Goal: Transaction & Acquisition: Obtain resource

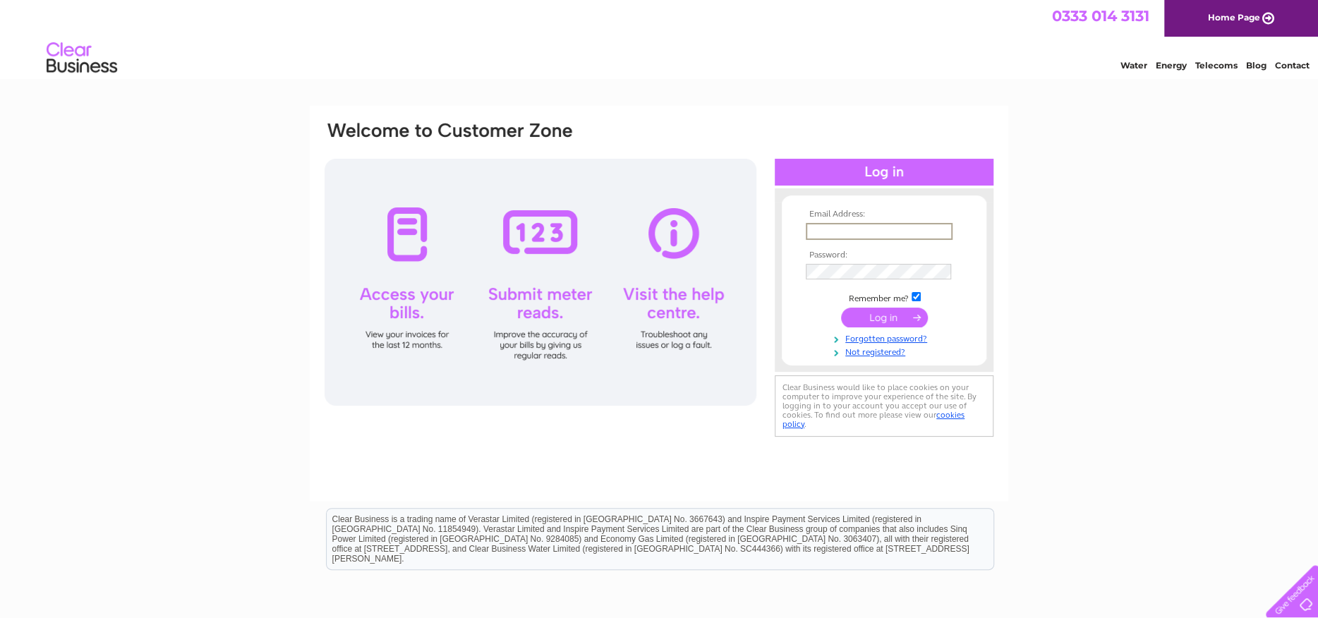
click at [855, 230] on input "text" at bounding box center [879, 231] width 147 height 17
type input "nessielfc@aol.com"
click at [881, 315] on input "submit" at bounding box center [884, 318] width 87 height 20
click at [883, 348] on link "Forgotten password?" at bounding box center [886, 349] width 160 height 13
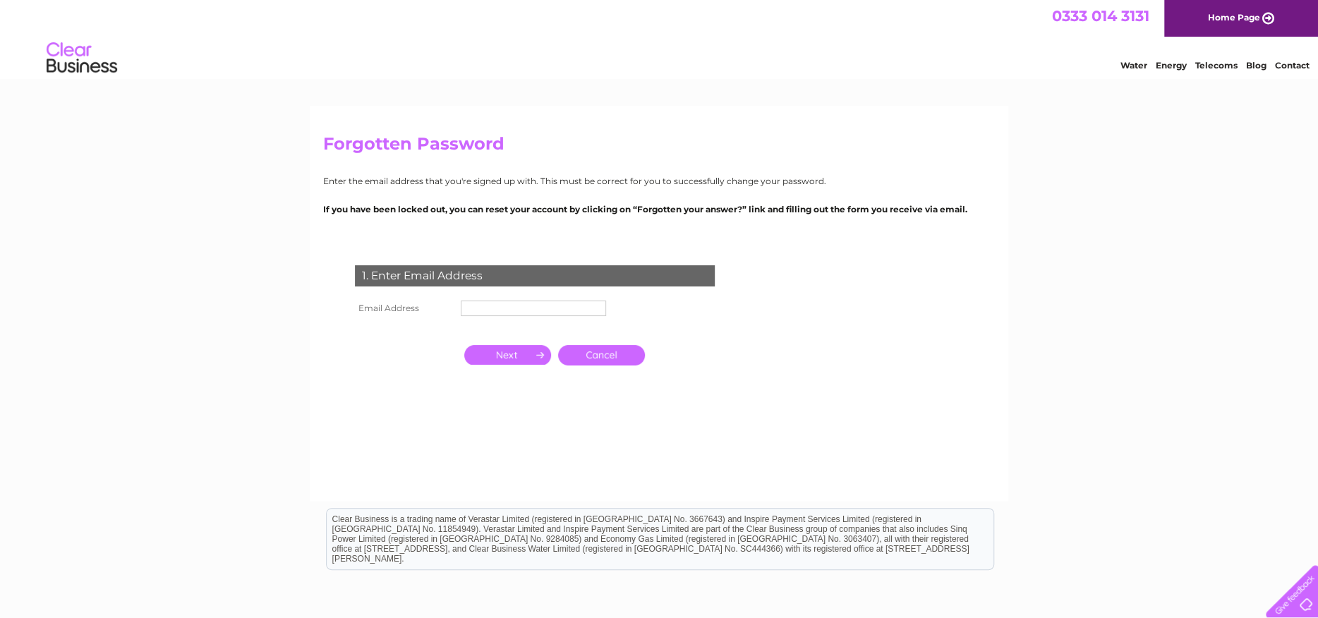
click at [524, 306] on input "text" at bounding box center [533, 309] width 145 height 16
type input "nessielfc@aol.com"
click at [520, 354] on input "button" at bounding box center [507, 356] width 87 height 20
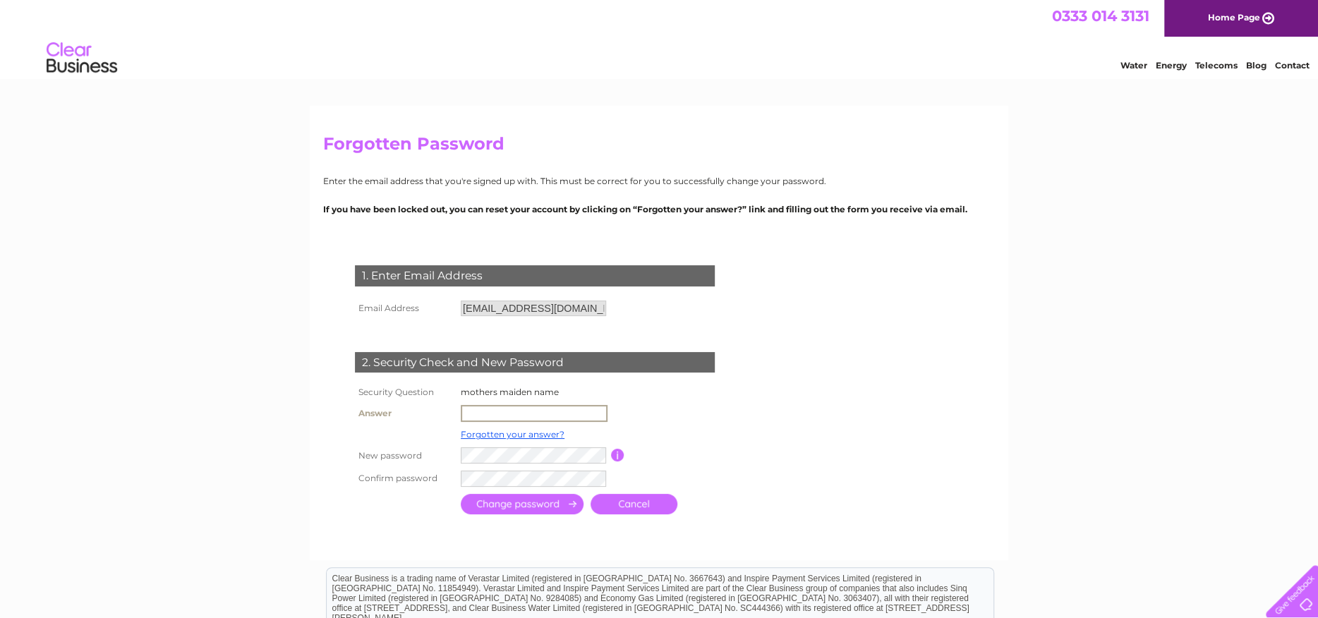
click at [489, 410] on input "text" at bounding box center [534, 413] width 147 height 17
type input "Bunting"
click at [517, 500] on input "submit" at bounding box center [522, 504] width 123 height 20
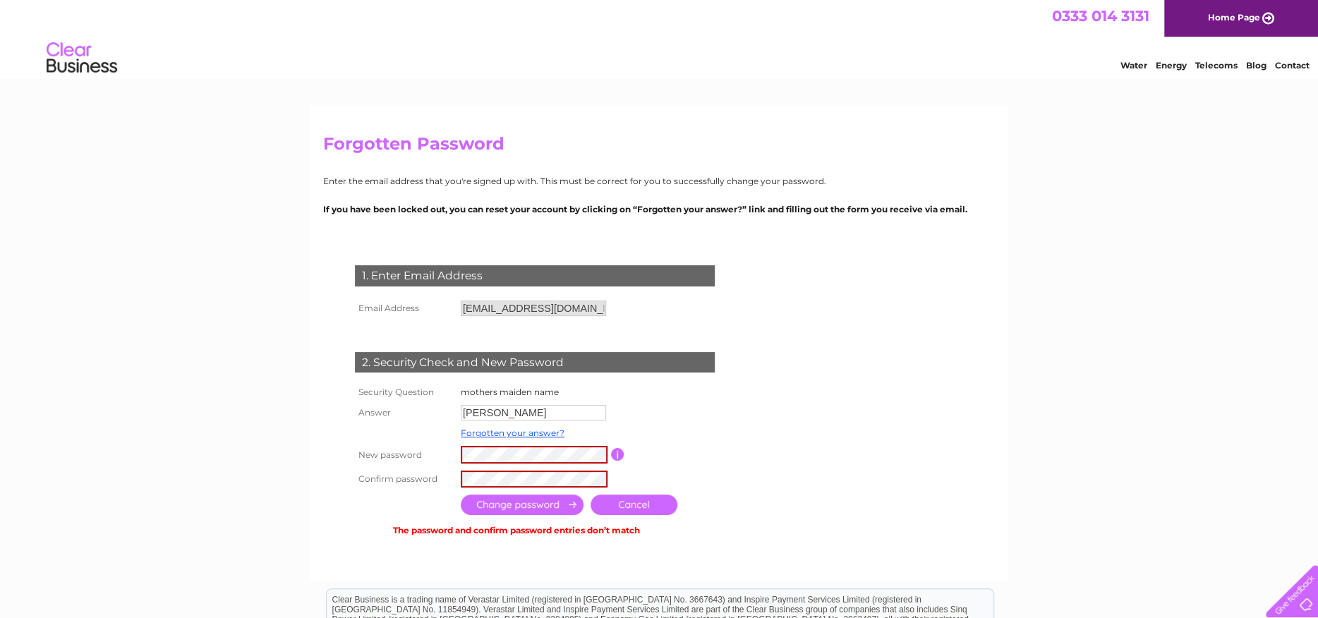
click at [508, 503] on input "submit" at bounding box center [522, 505] width 123 height 20
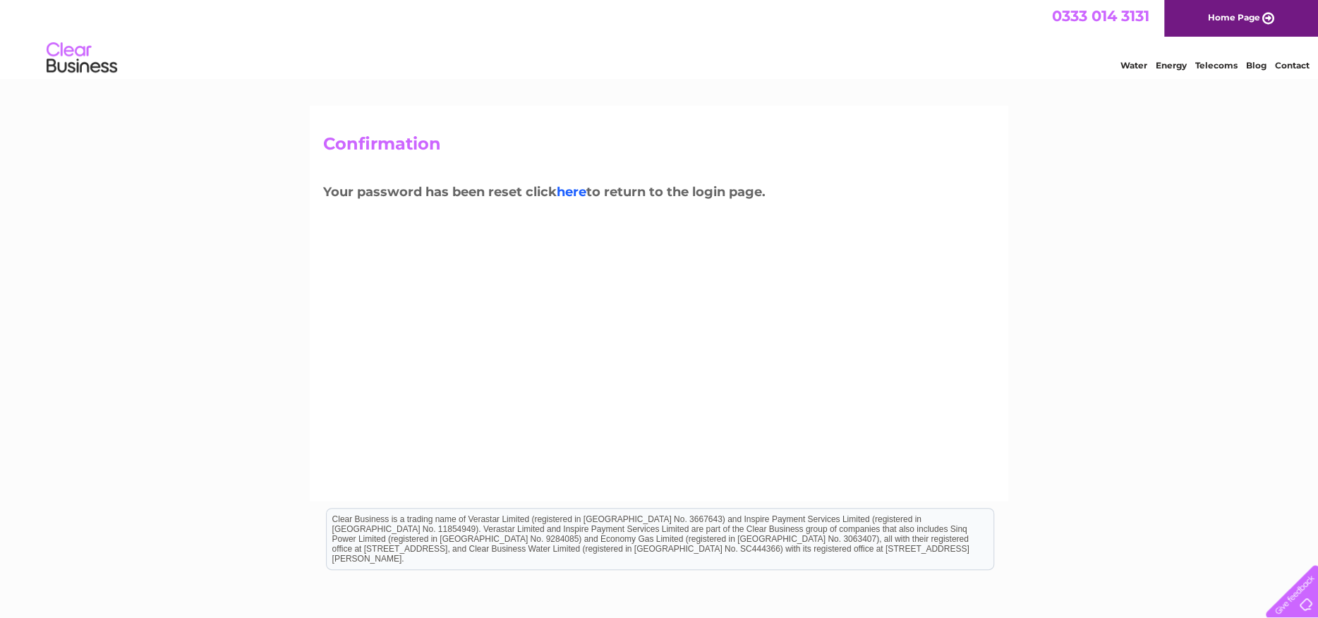
click at [580, 191] on link "here" at bounding box center [572, 192] width 30 height 16
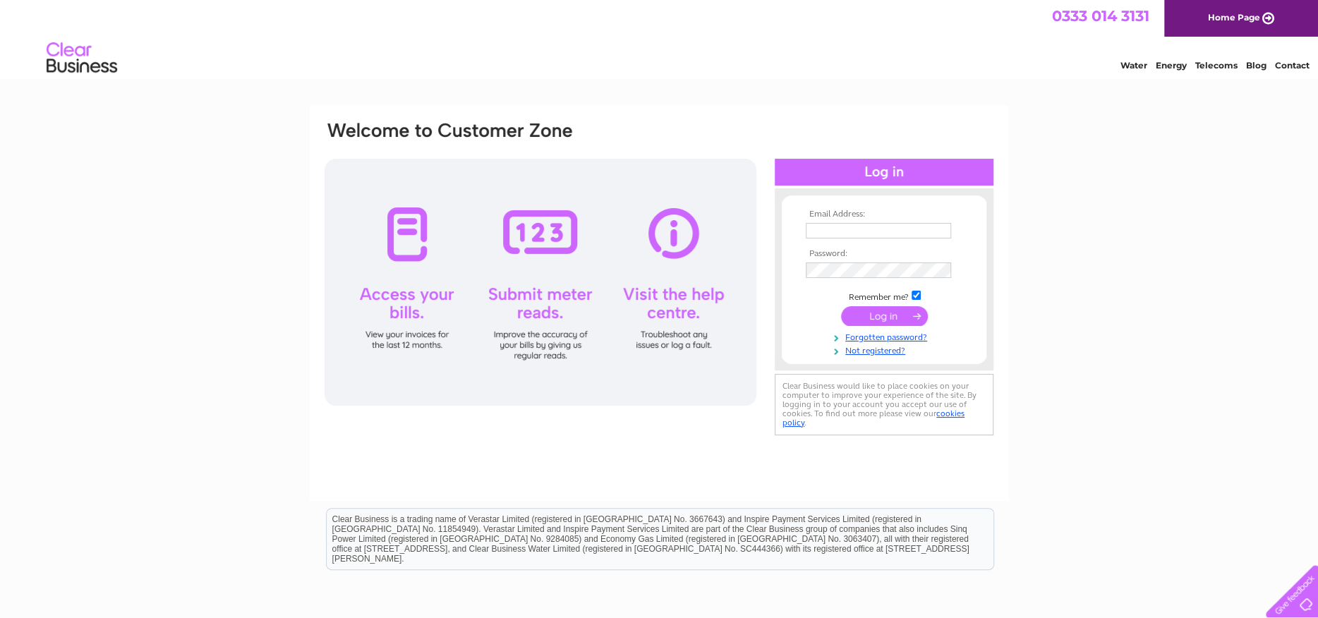
type input "[EMAIL_ADDRESS][DOMAIN_NAME]"
click at [885, 320] on input "submit" at bounding box center [884, 316] width 87 height 20
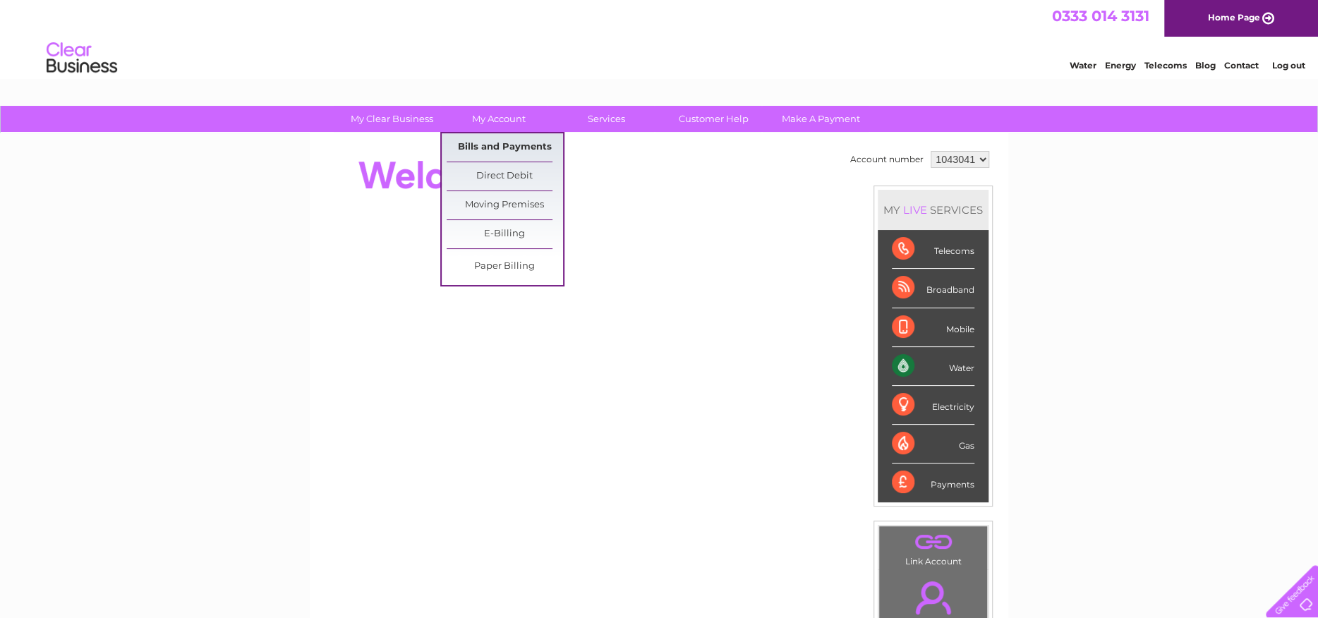
click at [500, 147] on link "Bills and Payments" at bounding box center [505, 147] width 116 height 28
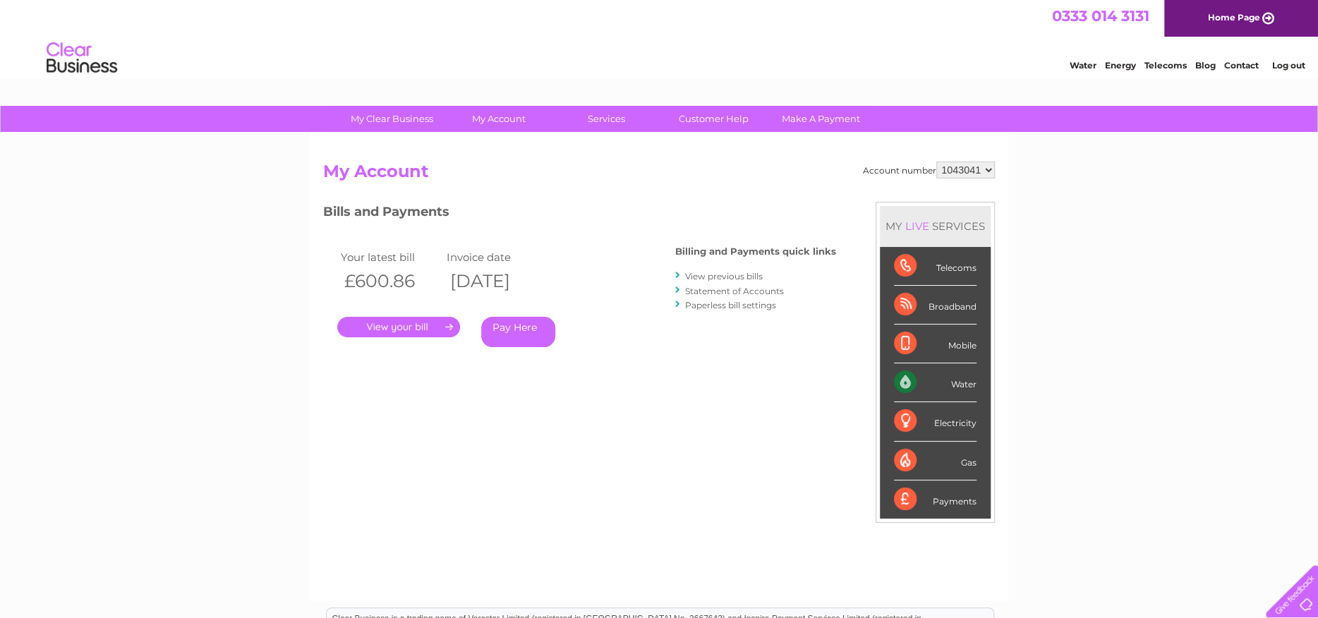
click at [433, 325] on link "." at bounding box center [398, 327] width 123 height 20
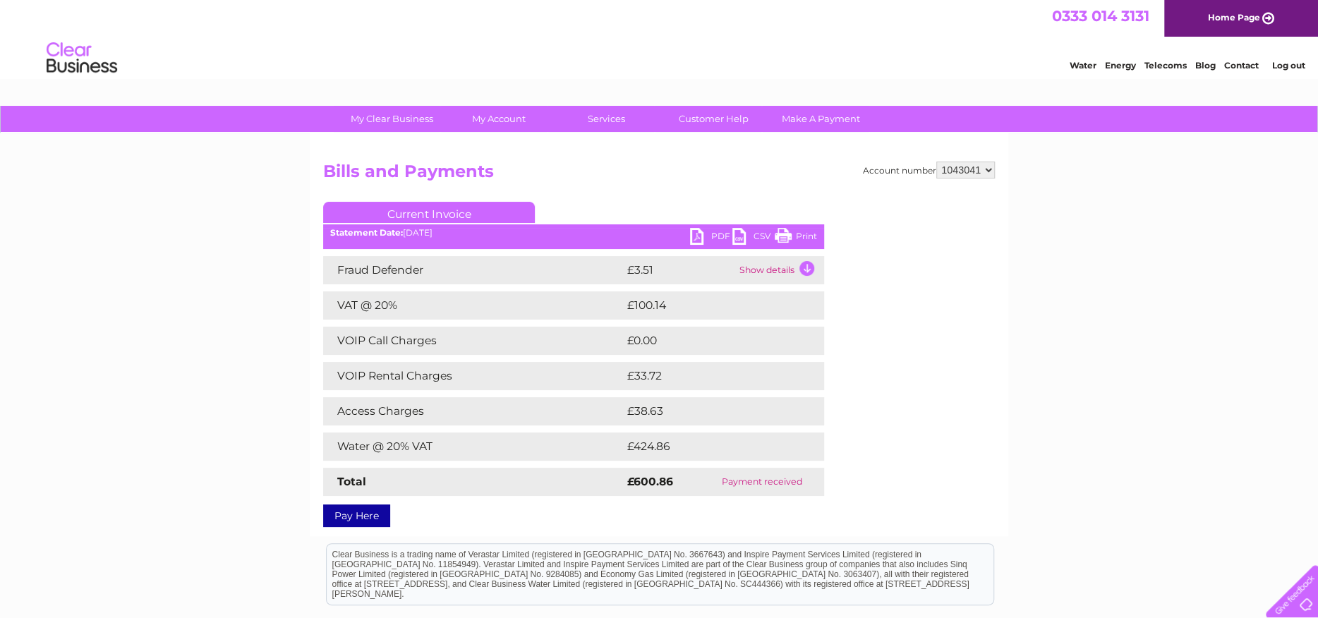
click at [705, 236] on link "PDF" at bounding box center [711, 238] width 42 height 20
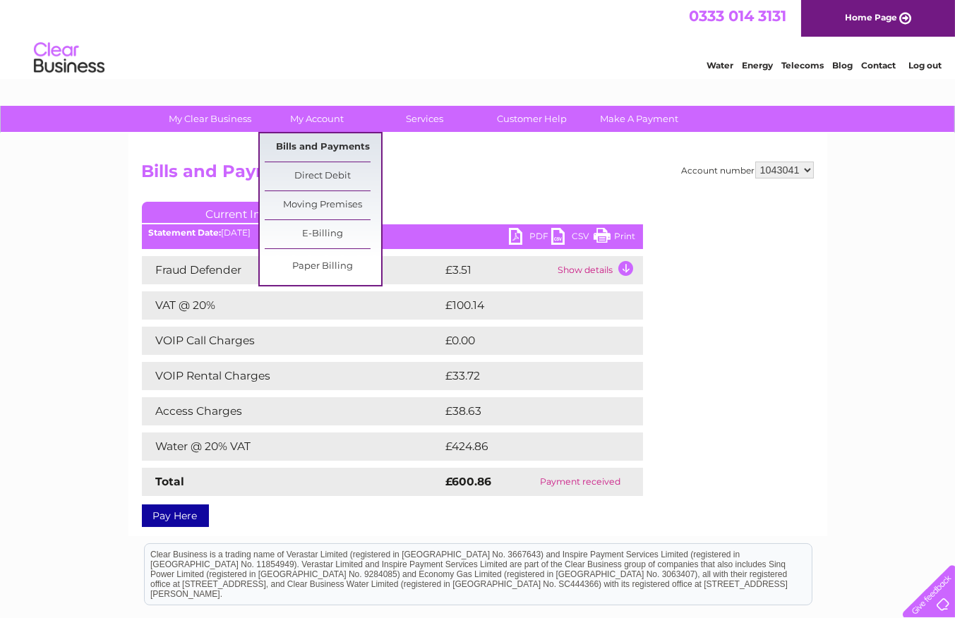
click at [322, 139] on link "Bills and Payments" at bounding box center [323, 147] width 116 height 28
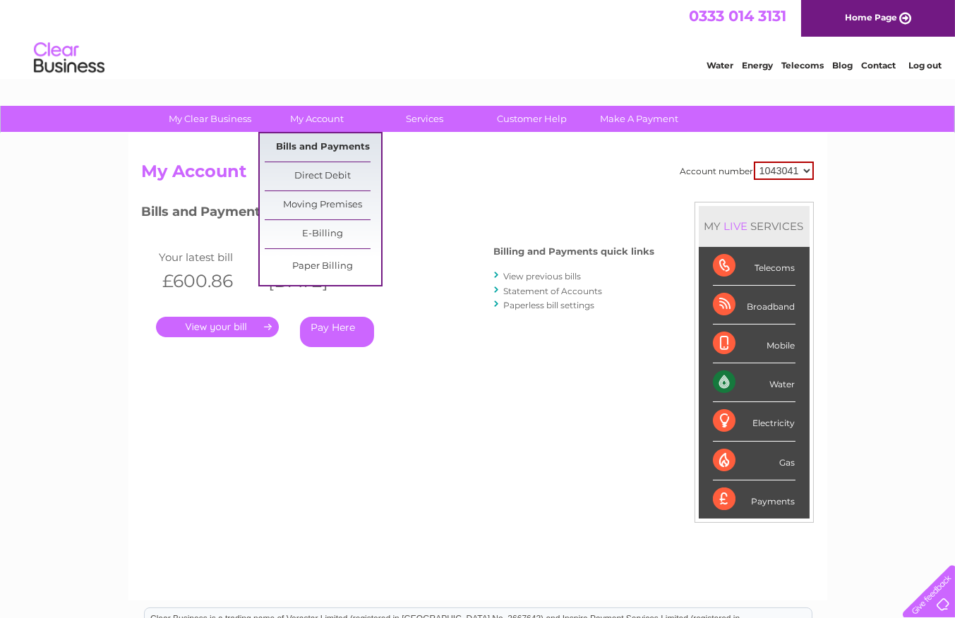
click at [323, 143] on link "Bills and Payments" at bounding box center [323, 147] width 116 height 28
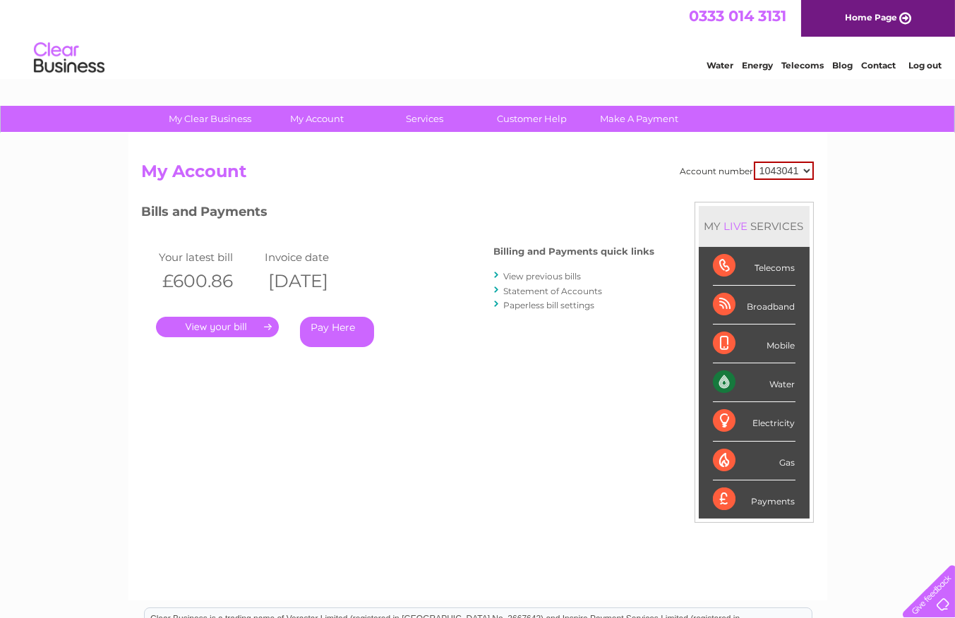
click at [560, 277] on link "View previous bills" at bounding box center [543, 276] width 78 height 11
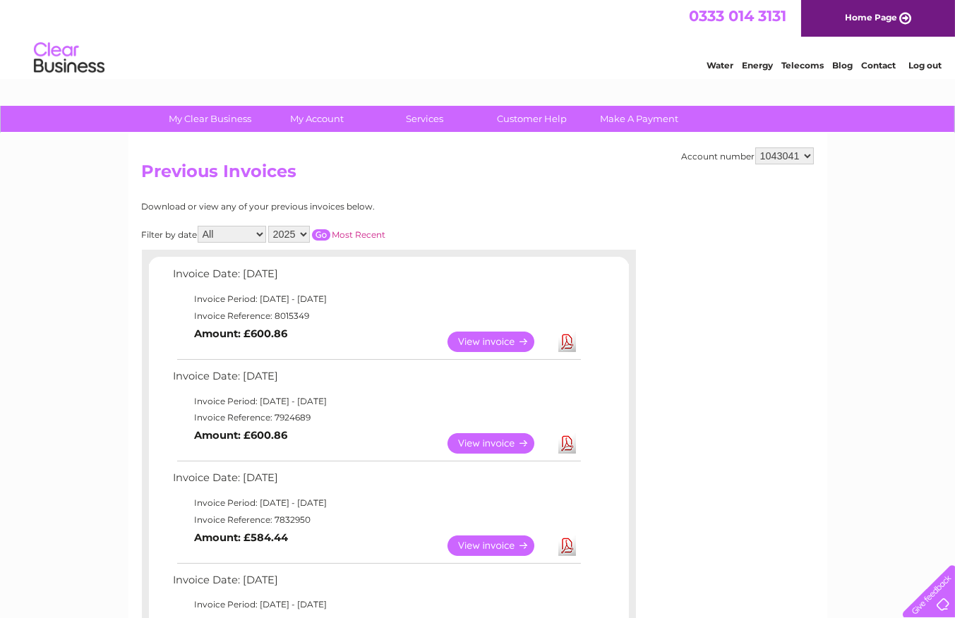
click at [562, 440] on link "Download" at bounding box center [567, 443] width 18 height 20
click at [478, 548] on link "View" at bounding box center [499, 546] width 104 height 20
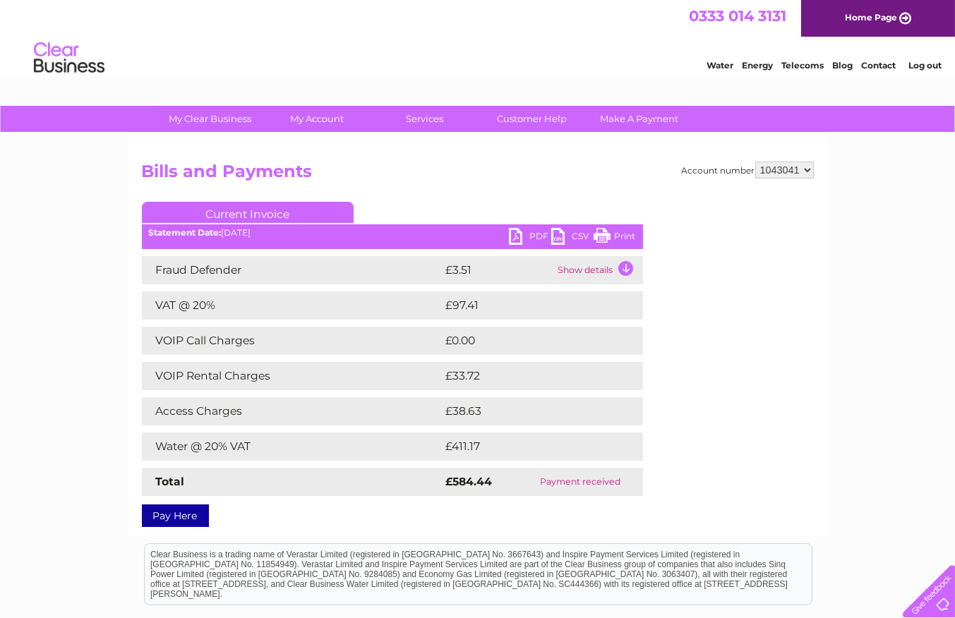
click at [524, 235] on link "PDF" at bounding box center [530, 238] width 42 height 20
